Goal: Find contact information: Find contact information

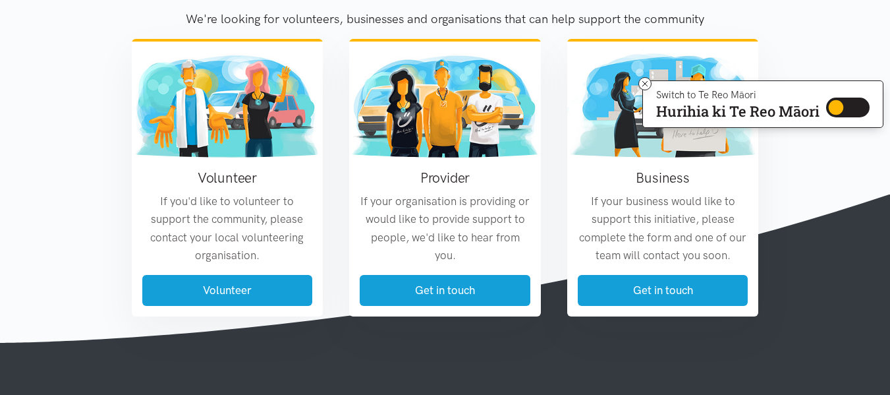
scroll to position [1548, 0]
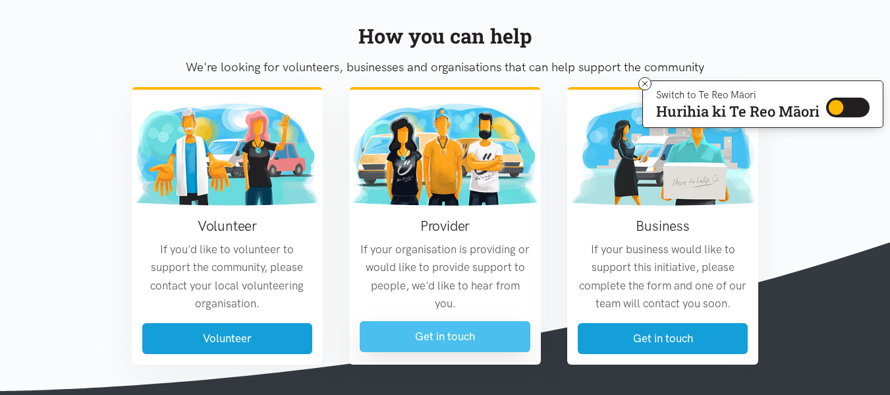
click at [491, 333] on link "Get in touch" at bounding box center [445, 336] width 171 height 31
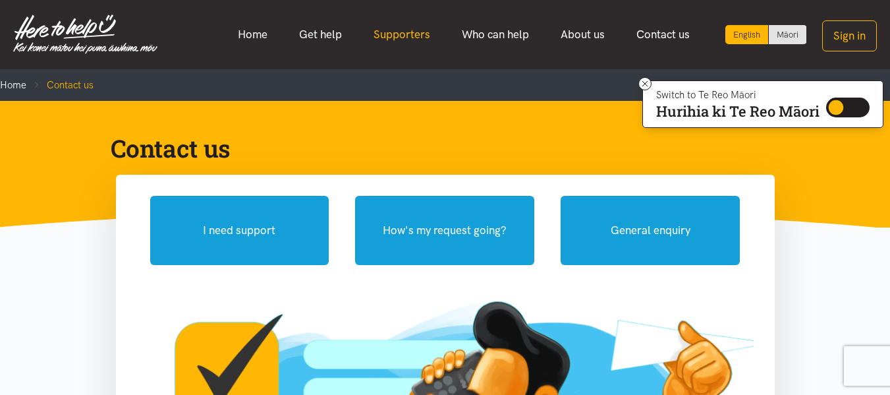
click at [408, 24] on link "Supporters" at bounding box center [402, 34] width 88 height 28
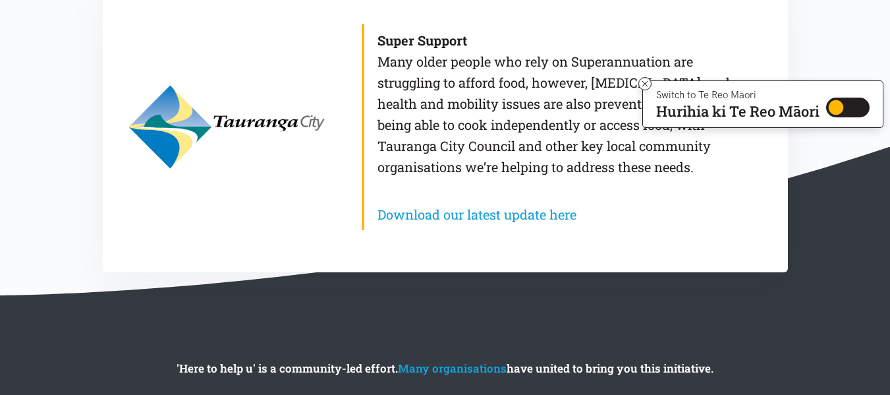
scroll to position [1381, 0]
